Goal: Task Accomplishment & Management: Complete application form

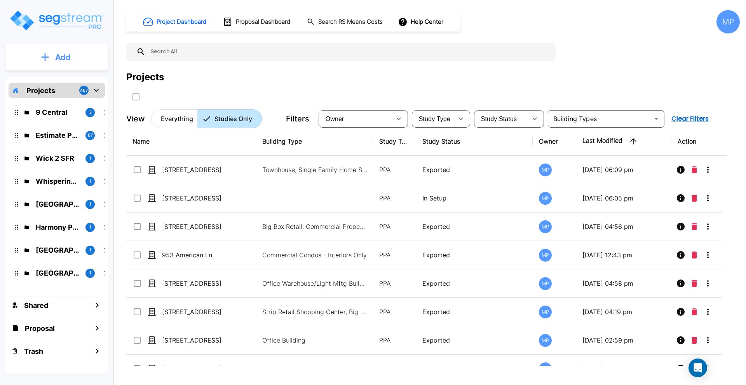
click at [46, 56] on icon "mailbox folders" at bounding box center [45, 57] width 8 height 8
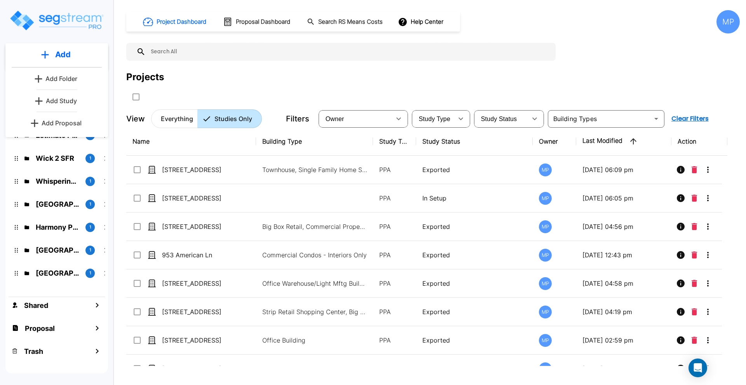
click at [62, 100] on p "Add Study" at bounding box center [61, 100] width 31 height 9
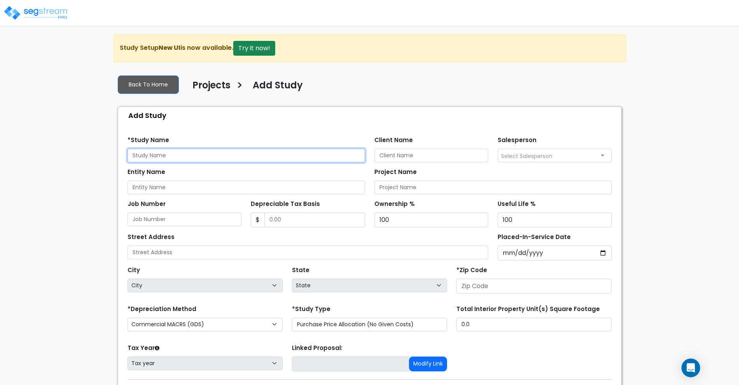
click at [162, 152] on input "text" at bounding box center [247, 156] width 238 height 14
type input "[STREET_ADDRESS]"
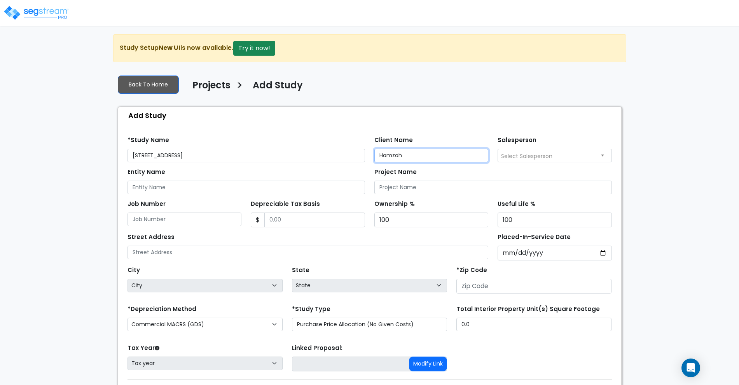
type input "Hamzah"
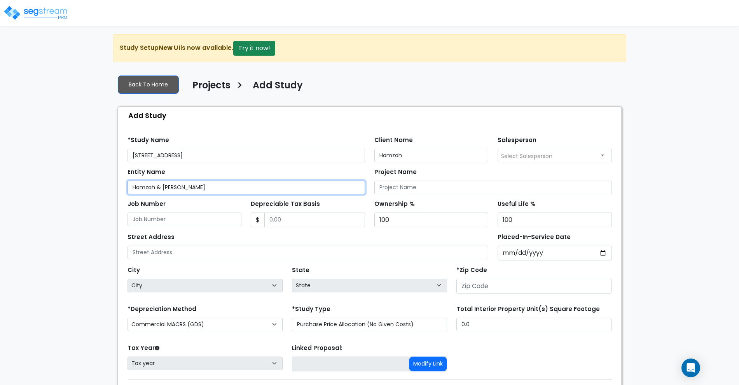
type input "Hamzah & [PERSON_NAME]"
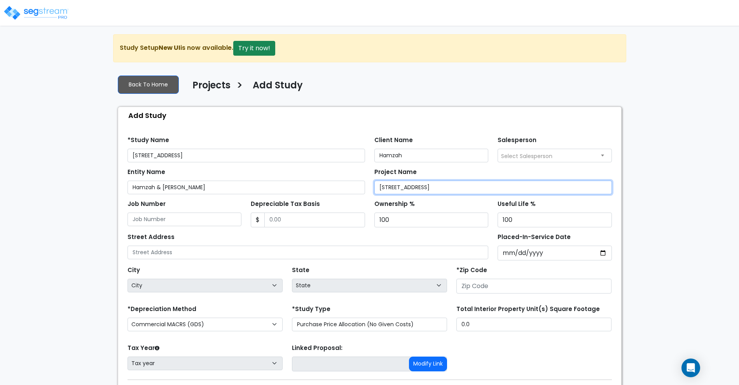
type input "[STREET_ADDRESS]"
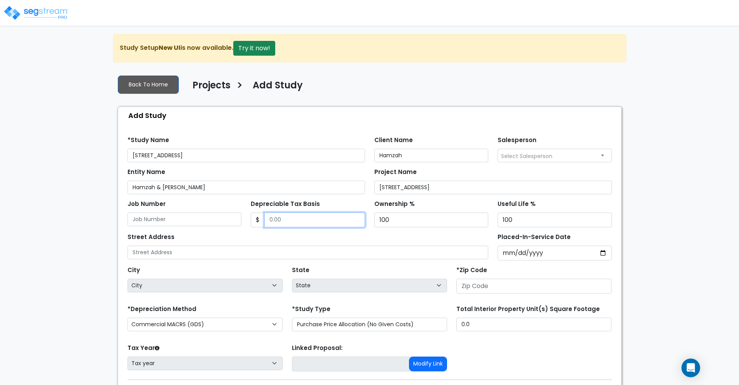
click at [292, 220] on input "Depreciable Tax Basis" at bounding box center [314, 219] width 101 height 15
type input "450,000"
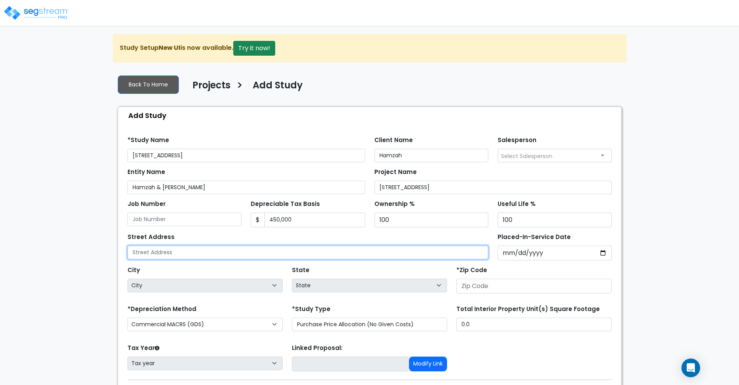
click at [204, 255] on input "text" at bounding box center [308, 252] width 361 height 14
type input "[STREET_ADDRESS]"
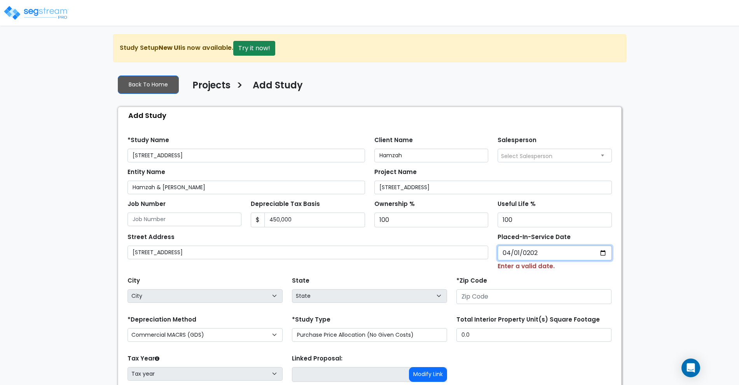
type input "[DATE]"
select select "2024"
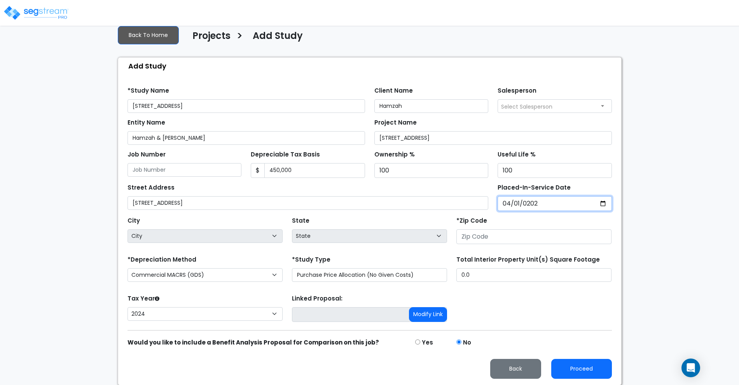
scroll to position [50, 0]
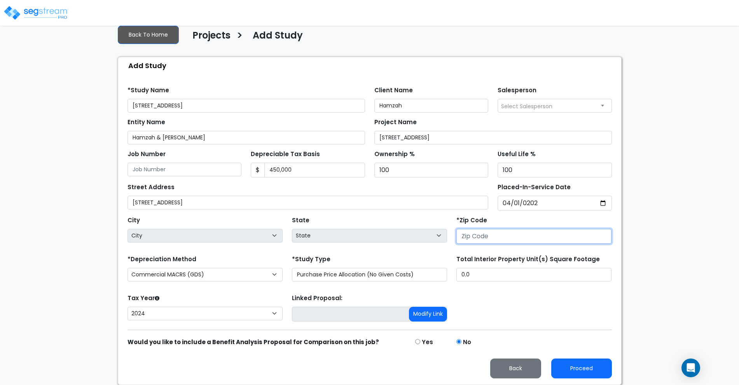
click at [498, 239] on input "number" at bounding box center [533, 236] width 155 height 15
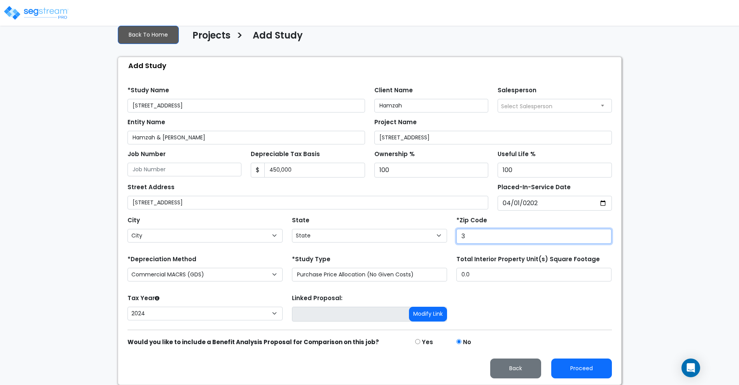
type input "37"
select select "TN"
type input "37207"
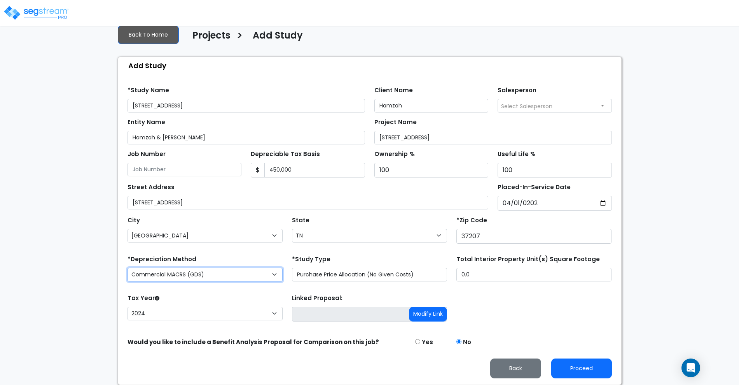
click at [241, 273] on select "Commercial MACRS (GDS) Residential MACRS (GDS) Commercial MACRS (ADS) Commercia…" at bounding box center [205, 274] width 155 height 14
select select "RM("
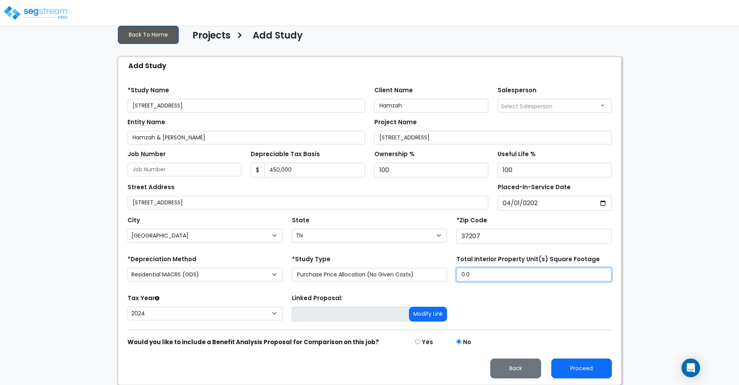
drag, startPoint x: 481, startPoint y: 273, endPoint x: 418, endPoint y: 272, distance: 62.6
click at [418, 272] on div "*Depreciation Method Commercial MACRS (GDS) Residential MACRS (GDS) Commercial …" at bounding box center [370, 268] width 494 height 31
type input "1,532"
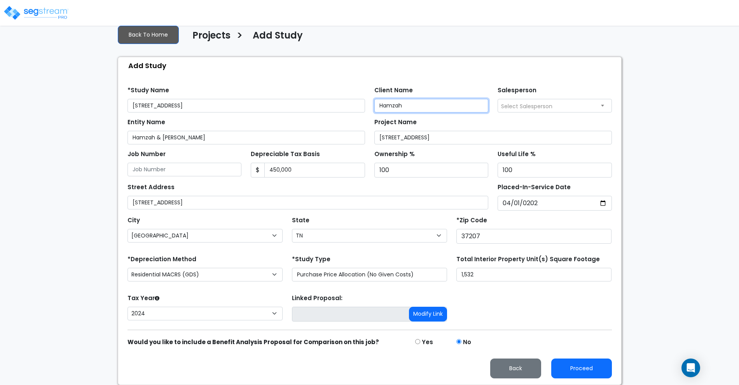
click at [419, 109] on input "Hamzah" at bounding box center [431, 106] width 114 height 14
type input "[PERSON_NAME]"
click at [583, 367] on button "Proceed" at bounding box center [581, 368] width 61 height 20
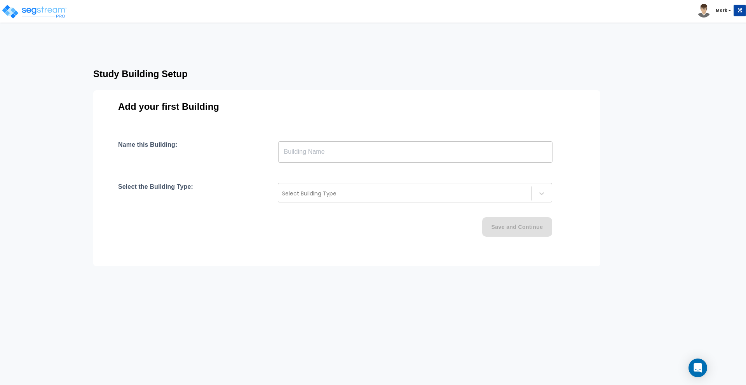
click at [317, 152] on input "text" at bounding box center [415, 152] width 274 height 22
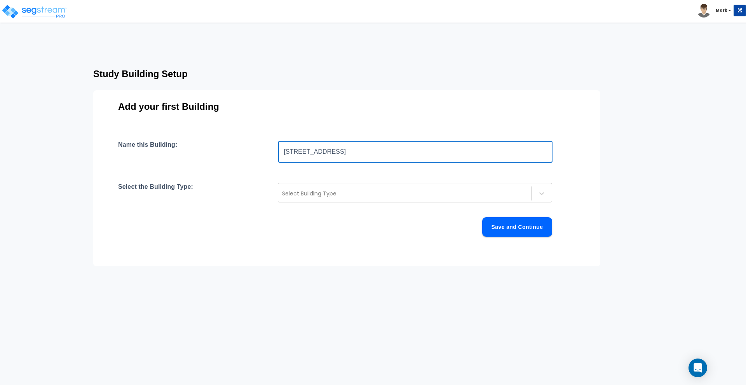
type input "[STREET_ADDRESS]"
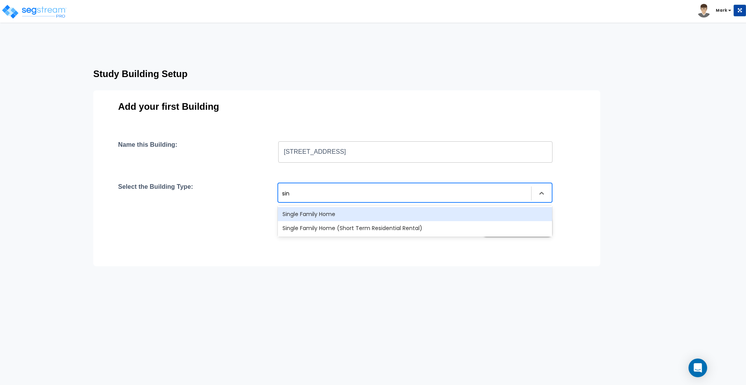
click at [324, 216] on div "Single Family Home" at bounding box center [415, 214] width 274 height 14
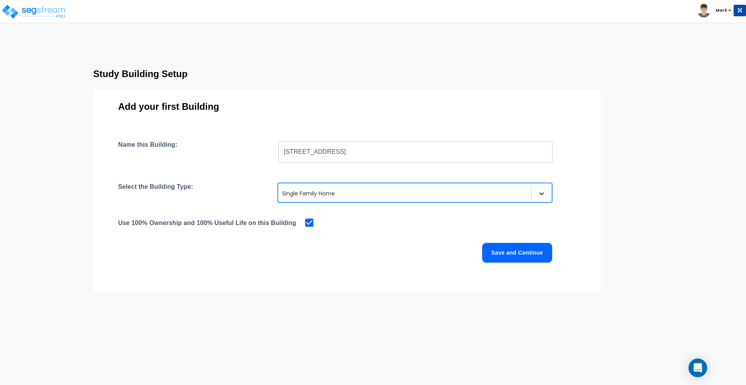
click at [544, 190] on icon at bounding box center [542, 193] width 8 height 8
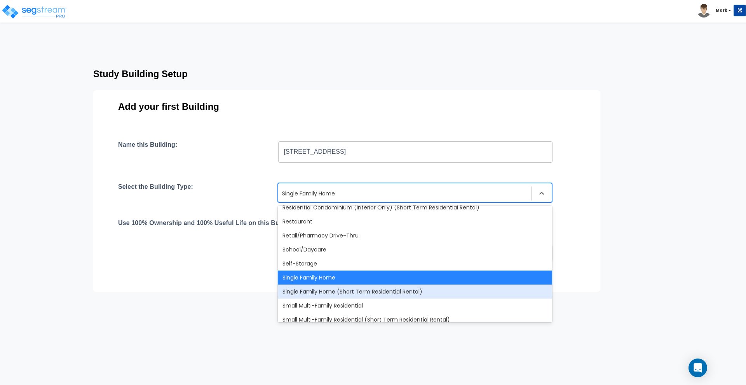
scroll to position [624, 0]
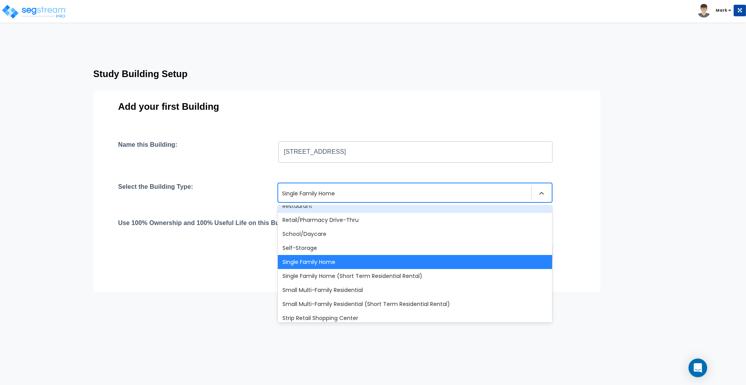
click at [358, 194] on div at bounding box center [404, 193] width 245 height 9
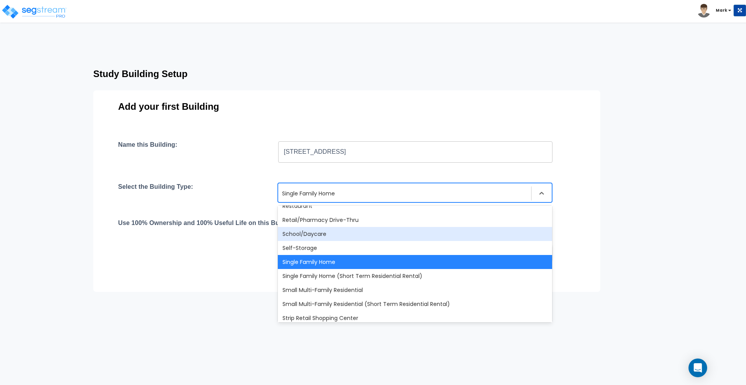
click at [213, 272] on div "Name this Building: 1200 Meridian St ​ Select the Building Type: option Single …" at bounding box center [347, 211] width 458 height 140
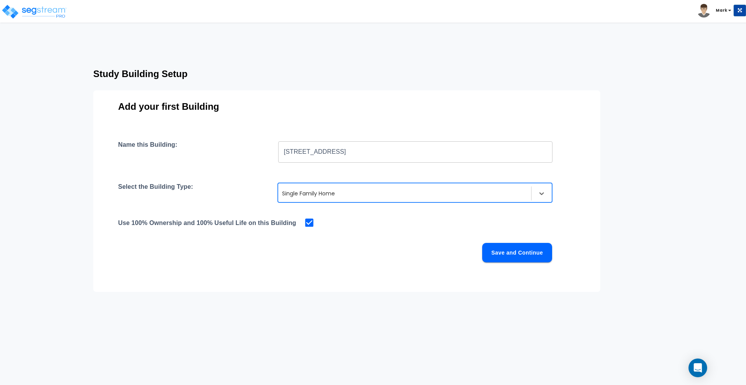
click at [514, 253] on button "Save and Continue" at bounding box center [517, 252] width 70 height 19
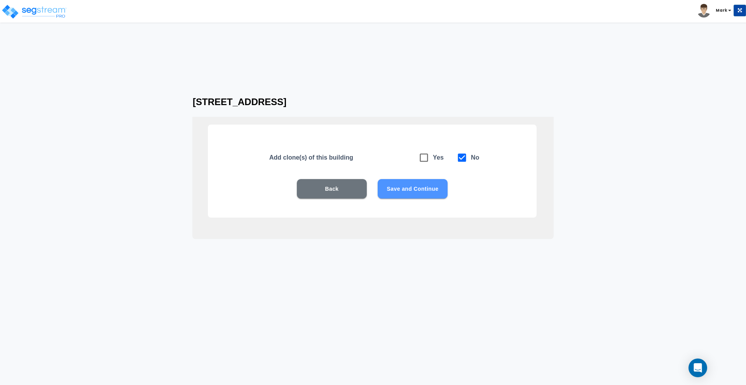
click at [410, 189] on button "Save and Continue" at bounding box center [413, 188] width 70 height 19
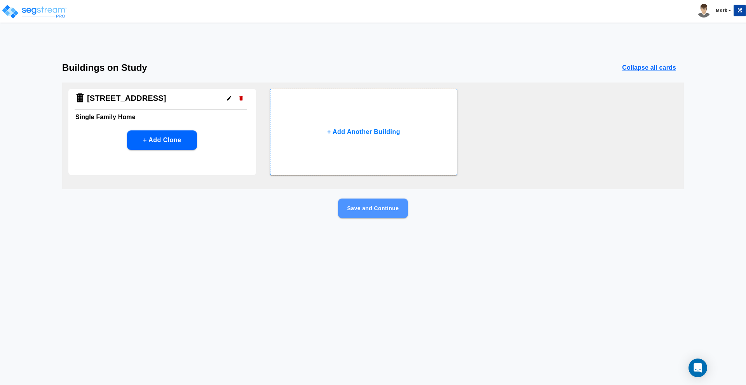
click at [376, 208] on button "Save and Continue" at bounding box center [373, 207] width 70 height 19
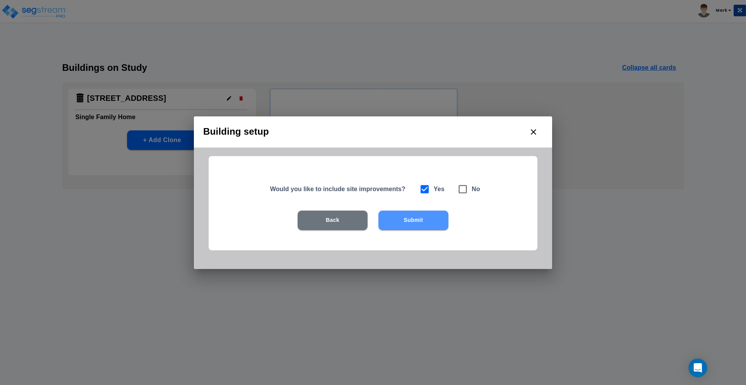
click at [405, 221] on button "Submit" at bounding box center [414, 219] width 70 height 19
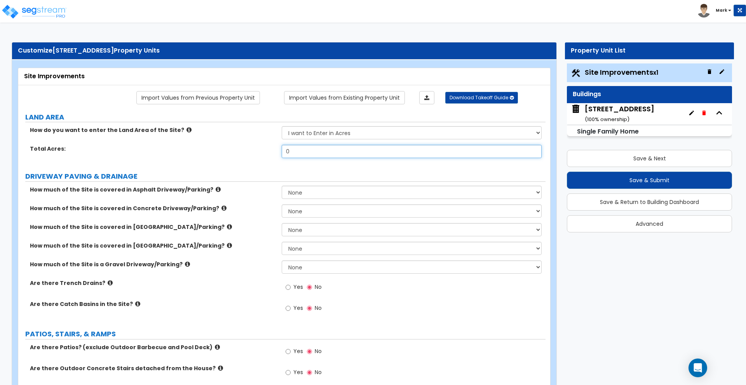
drag, startPoint x: 285, startPoint y: 152, endPoint x: 240, endPoint y: 151, distance: 44.7
click at [248, 152] on div "Total Acres: 0" at bounding box center [282, 154] width 528 height 19
type input "0.21"
click at [309, 261] on select "None I want to Enter an Approximate Percentage I want to Enter the Square Foota…" at bounding box center [412, 266] width 260 height 13
select select "2"
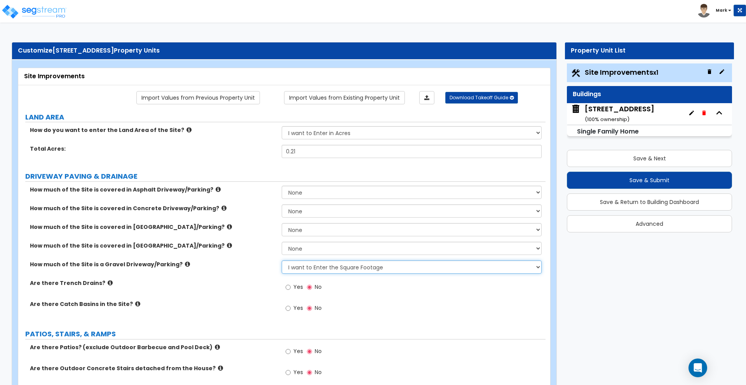
click at [282, 260] on select "None I want to Enter an Approximate Percentage I want to Enter the Square Foota…" at bounding box center [412, 266] width 260 height 13
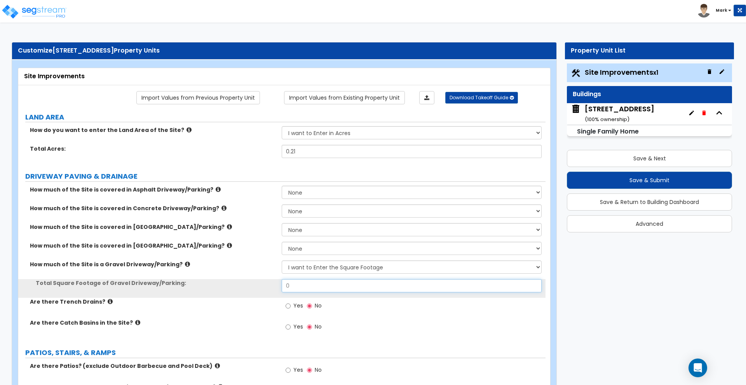
drag, startPoint x: 311, startPoint y: 287, endPoint x: 227, endPoint y: 287, distance: 83.6
click at [228, 287] on div "Total Square Footage of Gravel Driveway/Parking: 0" at bounding box center [282, 288] width 528 height 19
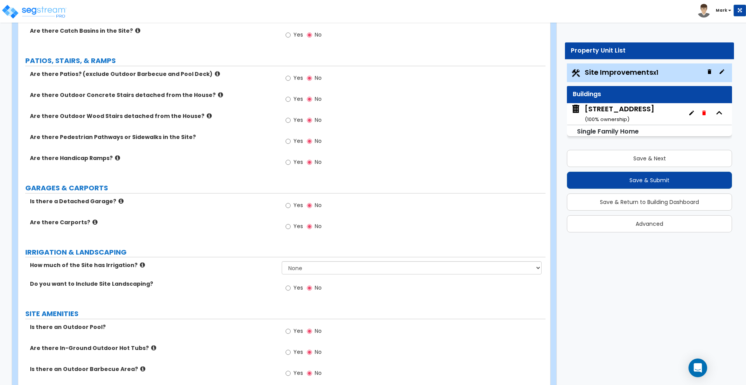
scroll to position [194, 0]
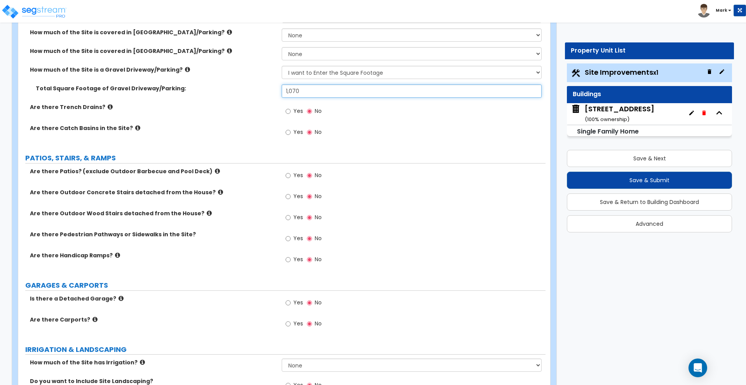
type input "1,070"
